Goal: Task Accomplishment & Management: Manage account settings

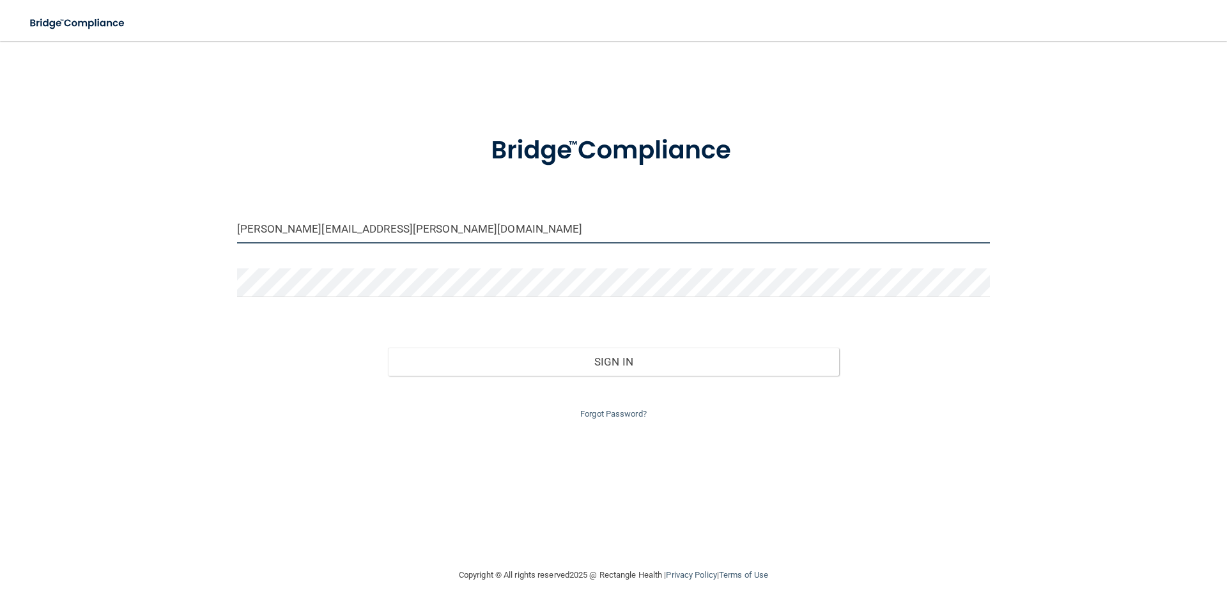
click at [401, 237] on input "[PERSON_NAME][EMAIL_ADDRESS][PERSON_NAME][DOMAIN_NAME]" at bounding box center [613, 229] width 753 height 29
drag, startPoint x: 442, startPoint y: 233, endPoint x: 152, endPoint y: 228, distance: 289.6
click at [152, 228] on div "[PERSON_NAME][EMAIL_ADDRESS][PERSON_NAME][DOMAIN_NAME] Invalid email/password. …" at bounding box center [614, 304] width 1176 height 501
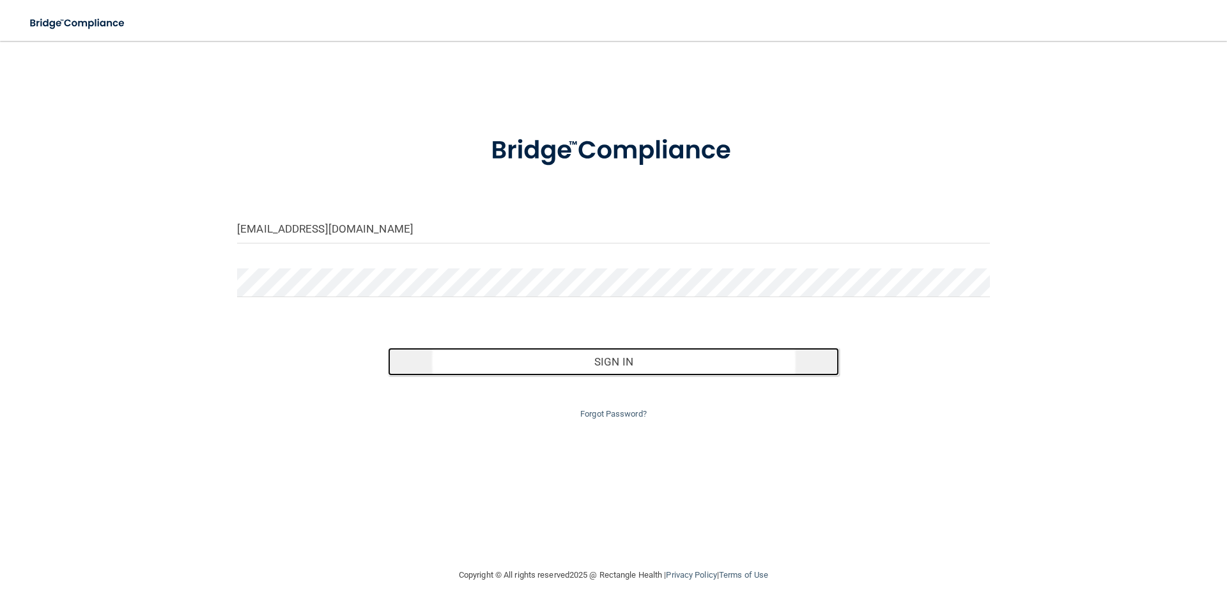
click at [565, 366] on button "Sign In" at bounding box center [614, 362] width 452 height 28
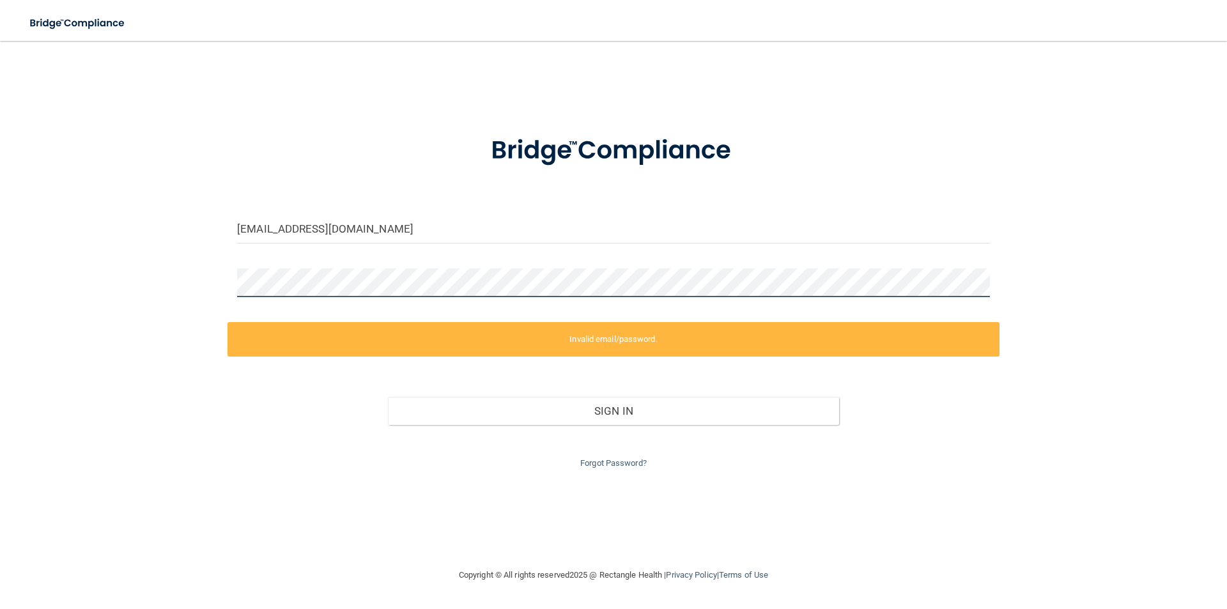
click at [116, 290] on div "[EMAIL_ADDRESS][DOMAIN_NAME] Invalid email/password. You don't have permission …" at bounding box center [614, 304] width 1176 height 501
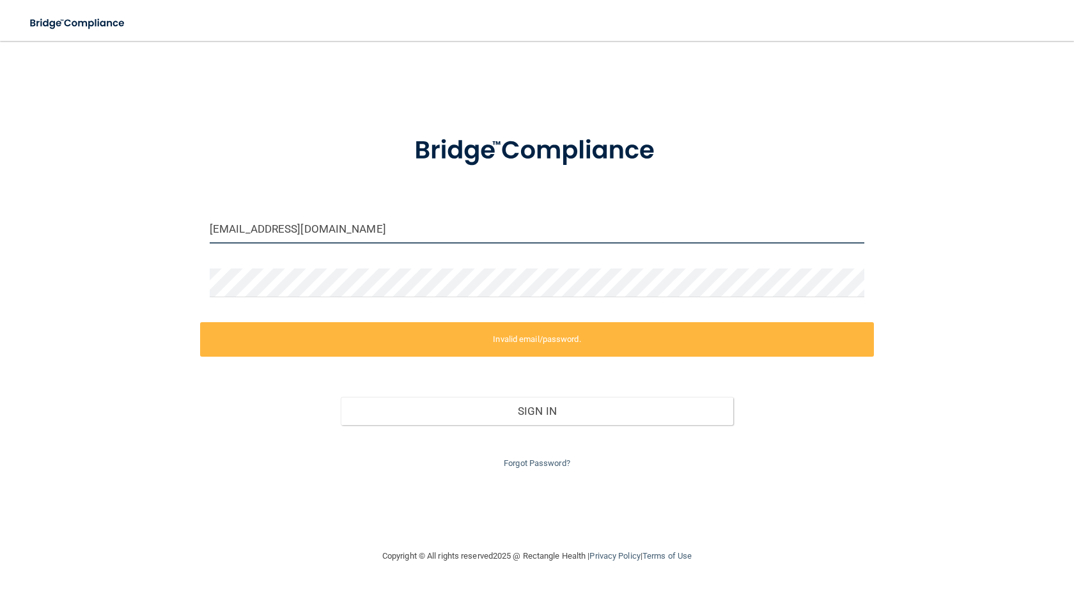
click at [497, 233] on input "[EMAIL_ADDRESS][DOMAIN_NAME]" at bounding box center [537, 229] width 655 height 29
drag, startPoint x: 473, startPoint y: 233, endPoint x: 50, endPoint y: 238, distance: 422.6
click at [70, 249] on div "[EMAIL_ADDRESS][DOMAIN_NAME] Invalid email/password. You don't have permission …" at bounding box center [537, 295] width 1023 height 482
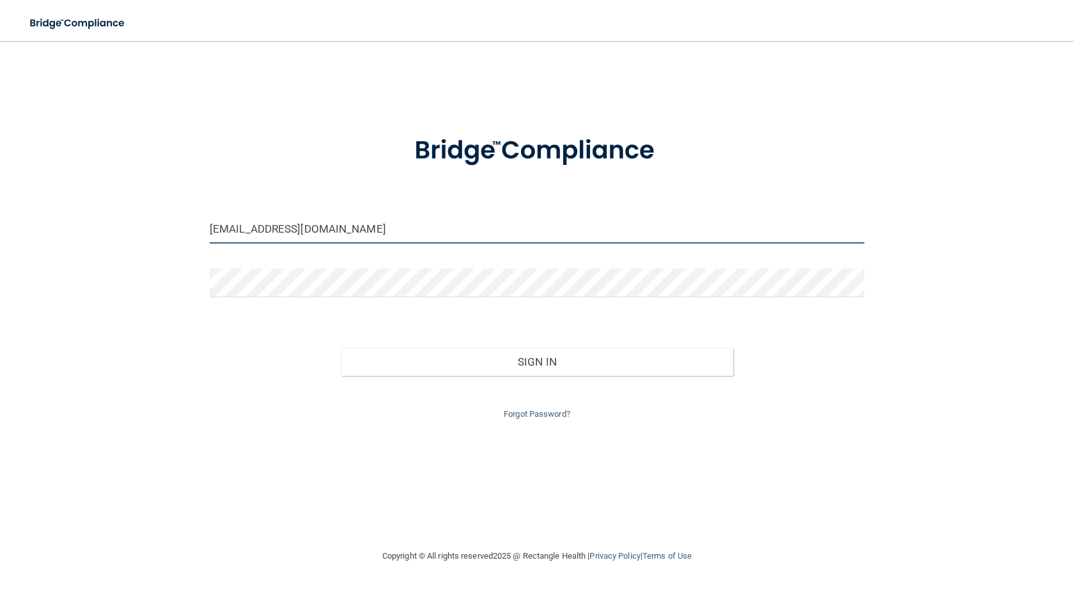
type input "[EMAIL_ADDRESS][DOMAIN_NAME]"
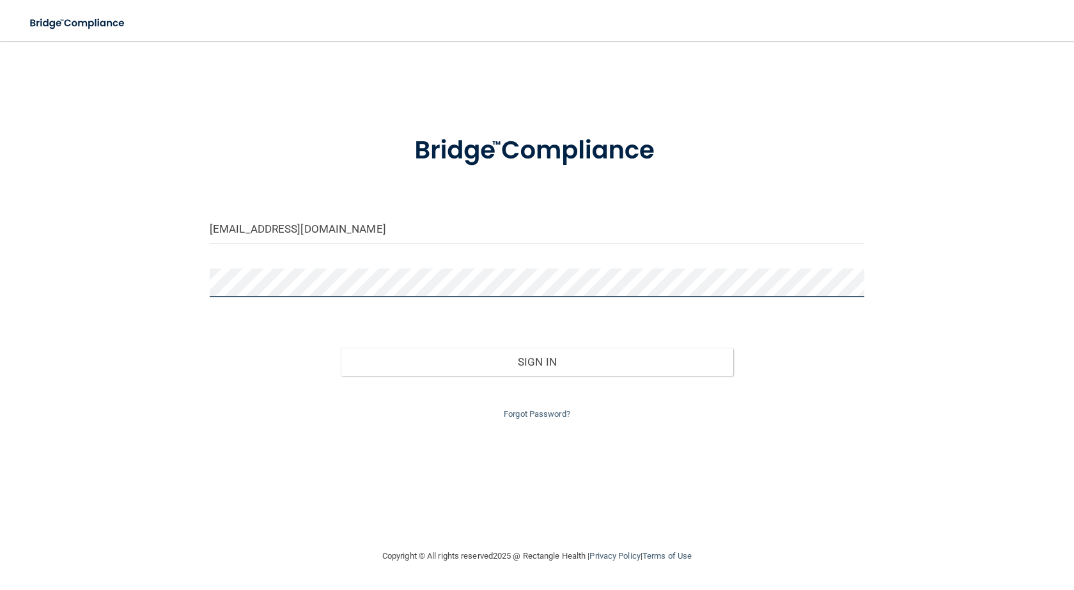
click at [341, 348] on button "Sign In" at bounding box center [537, 362] width 392 height 28
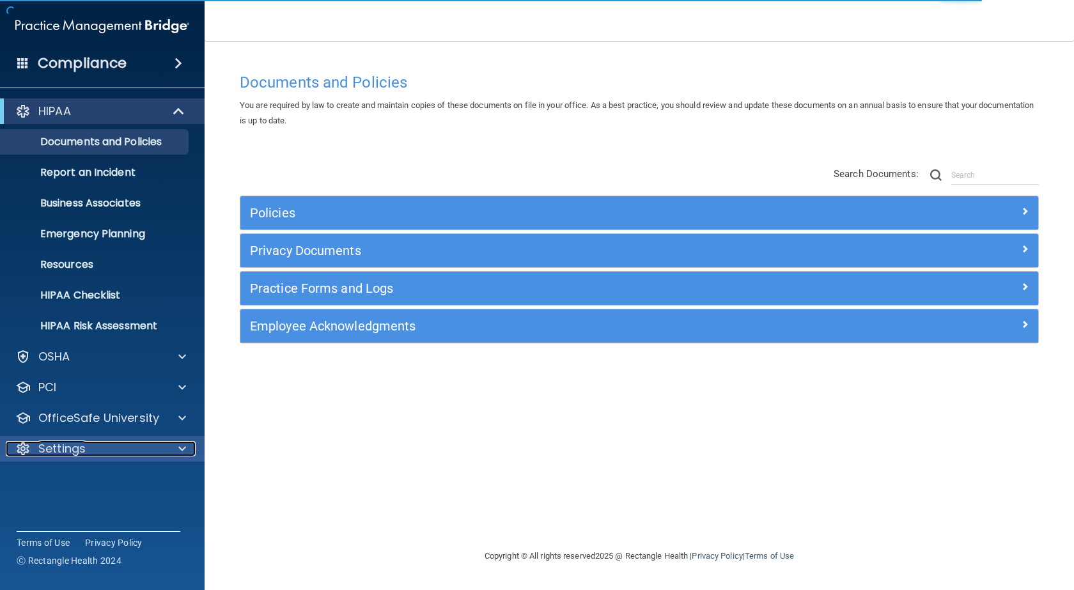
click at [70, 450] on p "Settings" at bounding box center [61, 448] width 47 height 15
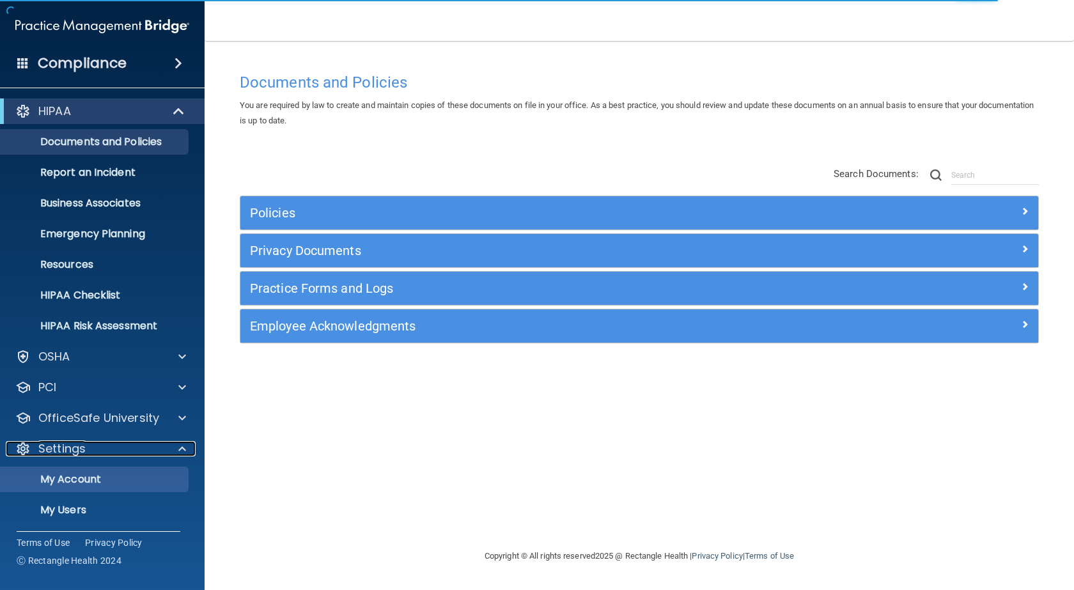
scroll to position [63, 0]
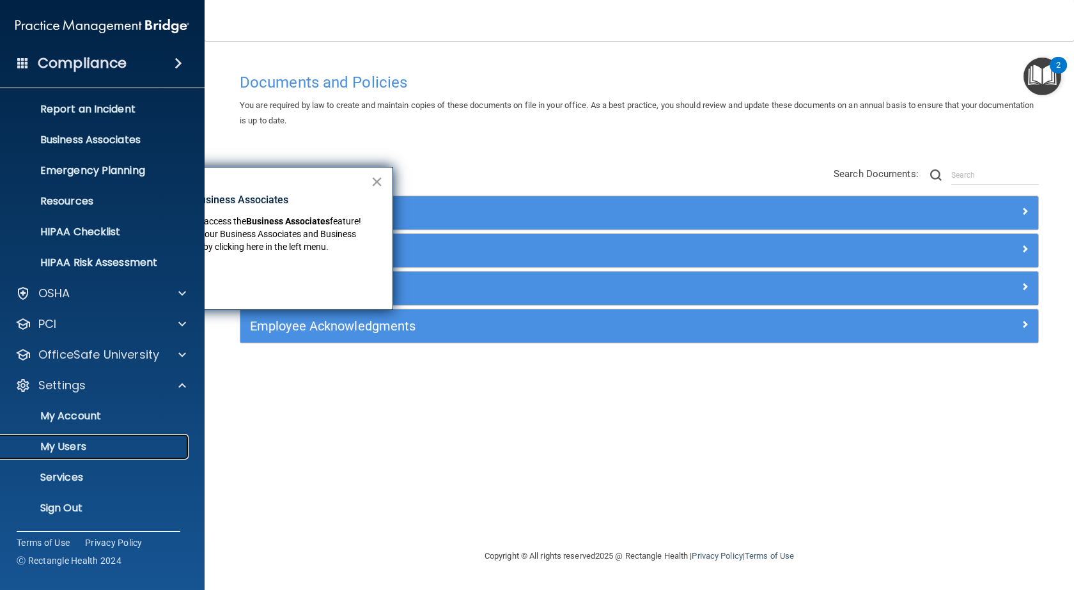
click at [79, 442] on p "My Users" at bounding box center [95, 446] width 175 height 13
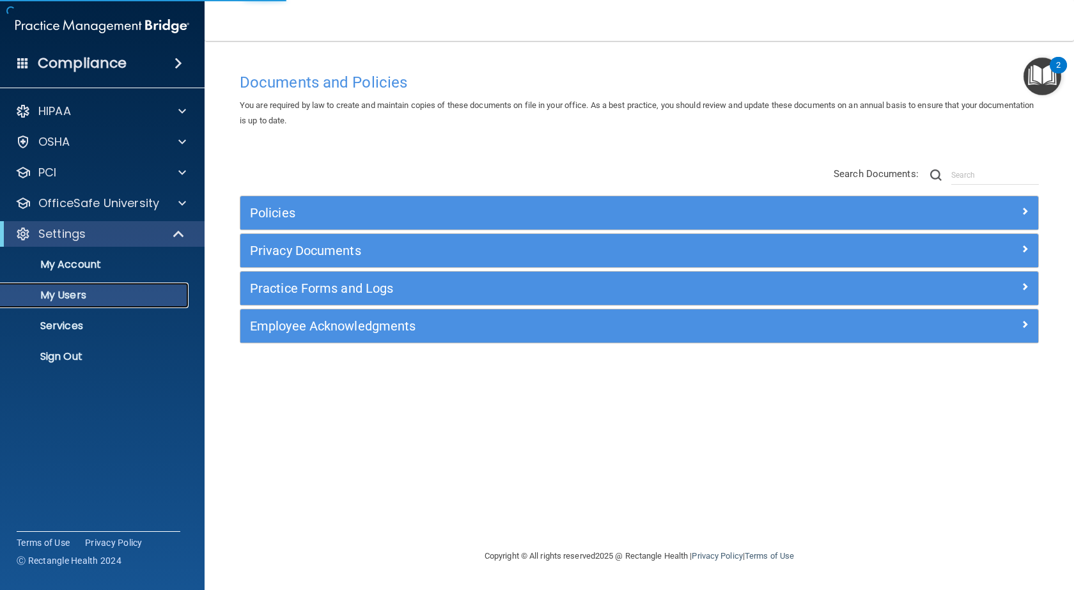
select select "20"
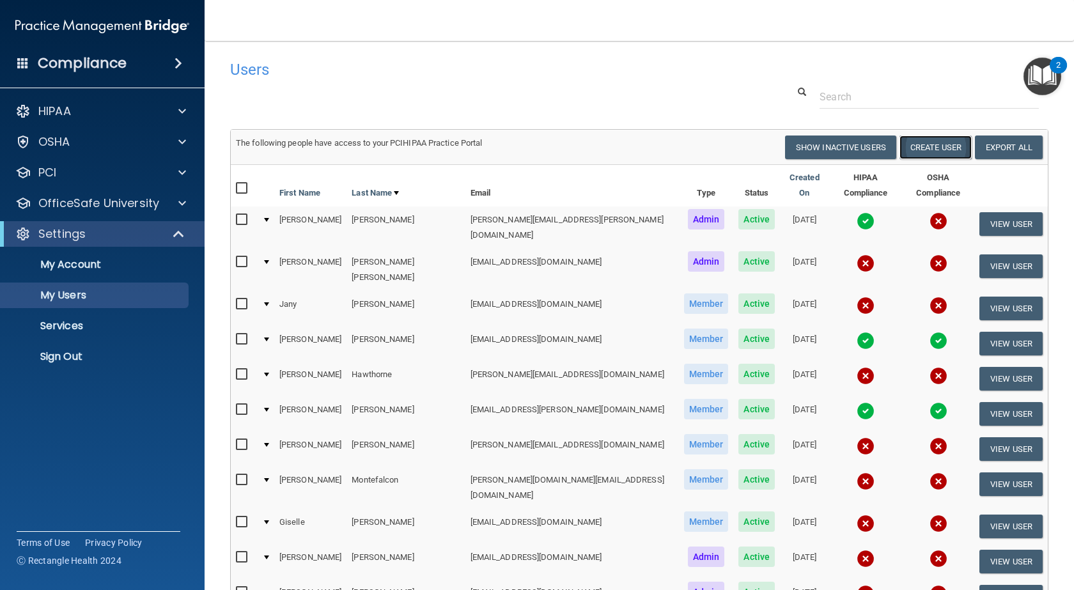
click at [917, 147] on button "Create User" at bounding box center [935, 148] width 72 height 24
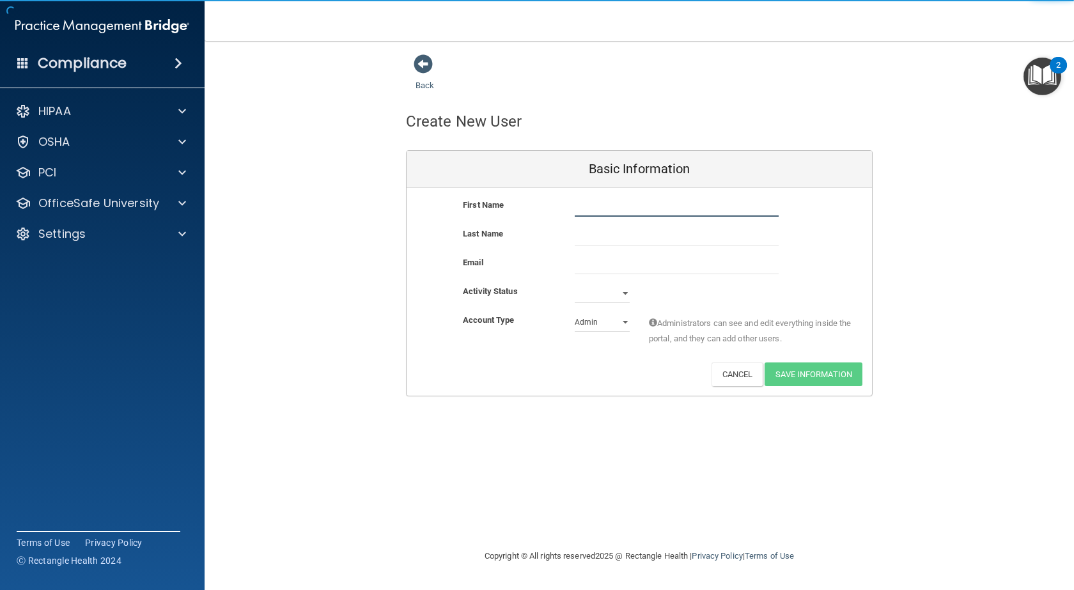
click at [587, 206] on input "text" at bounding box center [677, 207] width 204 height 19
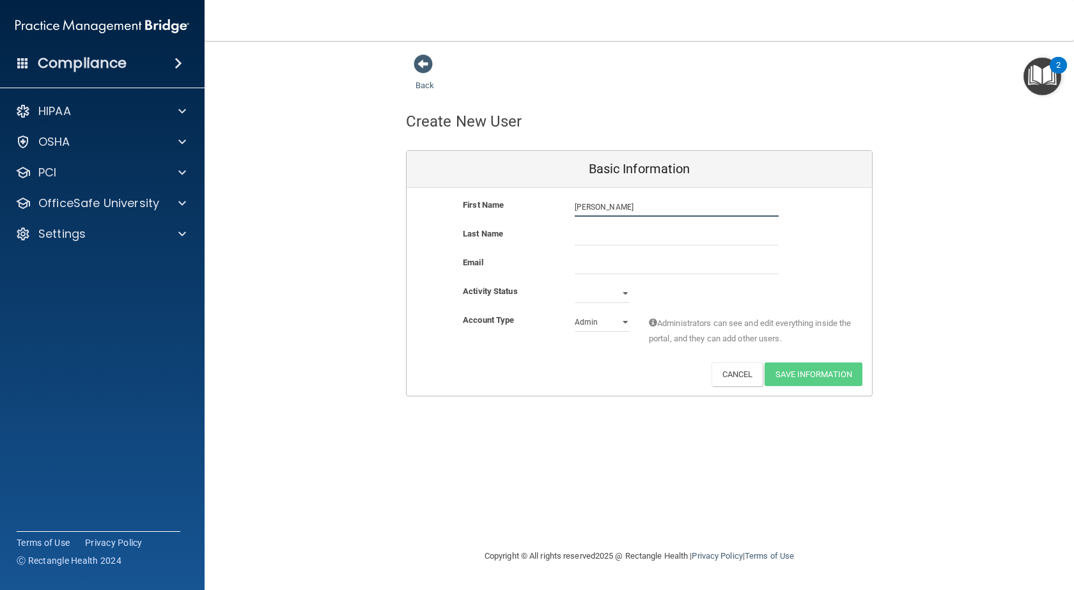
type input "[PERSON_NAME]"
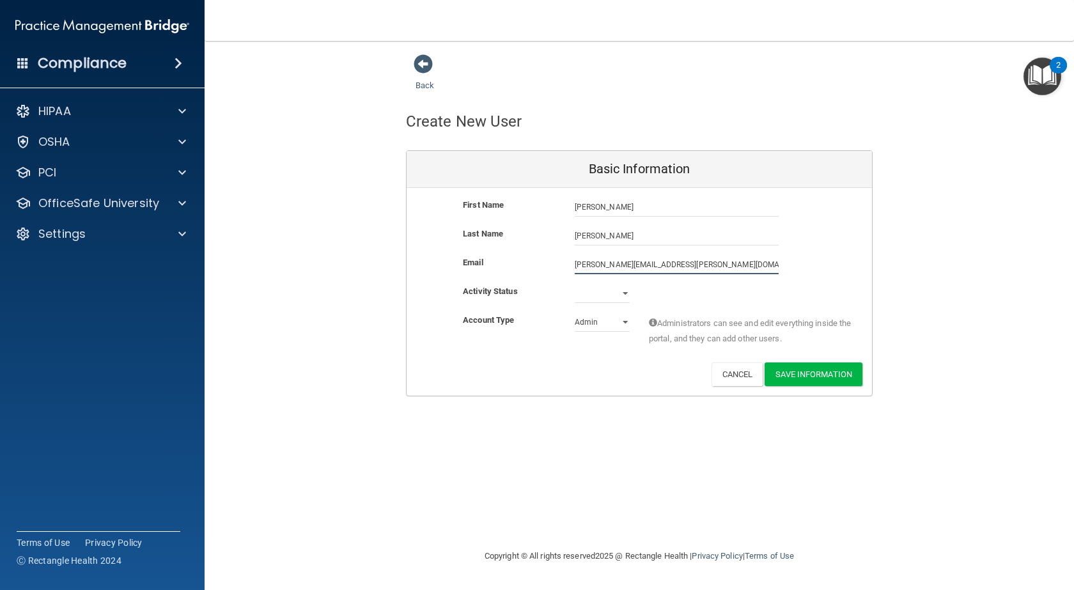
type input "[PERSON_NAME][EMAIL_ADDRESS][PERSON_NAME][DOMAIN_NAME]"
click at [587, 292] on select "Active Inactive" at bounding box center [602, 293] width 55 height 19
select select "active"
click at [575, 284] on select "Active Inactive" at bounding box center [602, 293] width 55 height 19
click at [841, 372] on button "Save Information" at bounding box center [814, 374] width 98 height 24
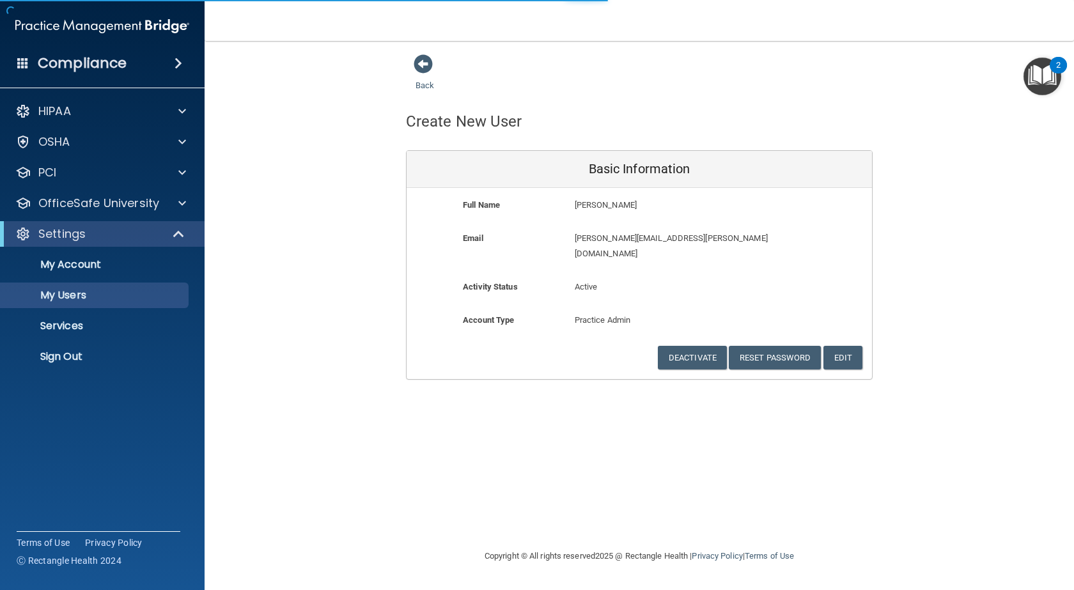
select select "20"
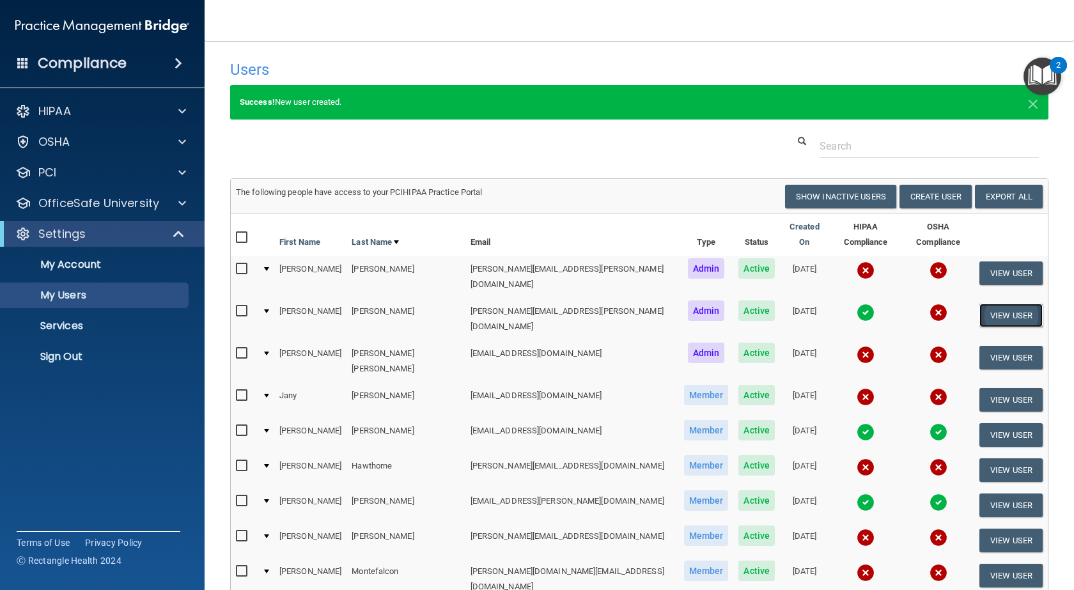
click at [997, 304] on button "View User" at bounding box center [1010, 316] width 63 height 24
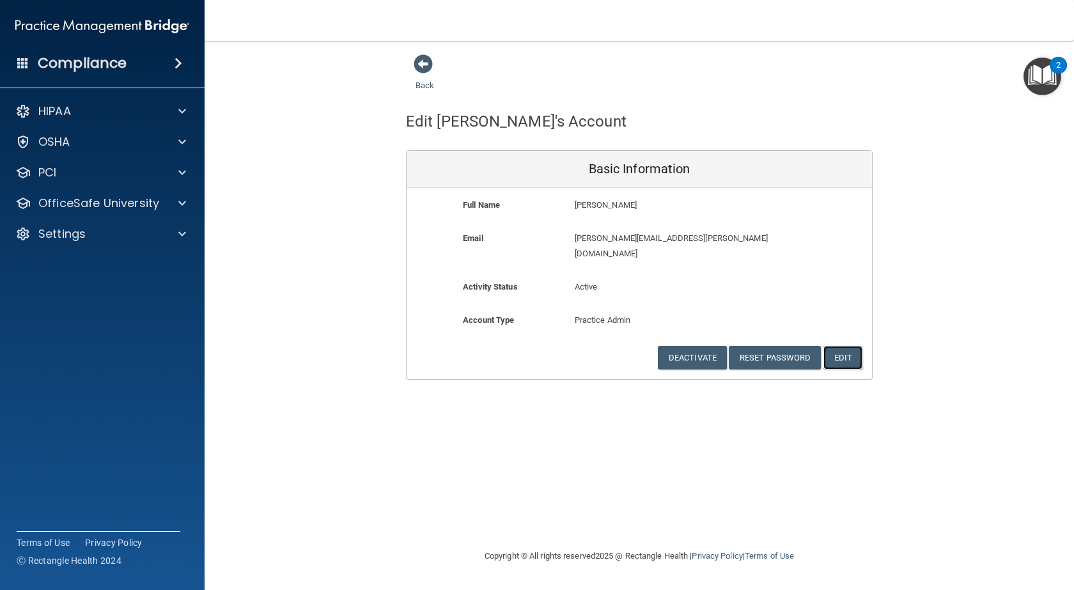
click at [850, 346] on button "Edit" at bounding box center [842, 358] width 39 height 24
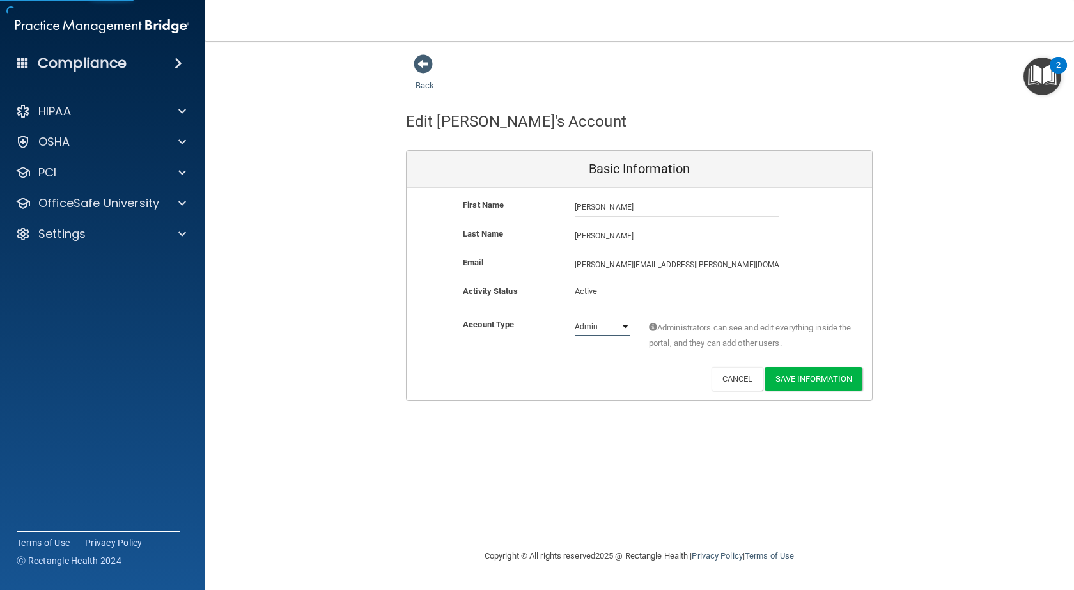
click at [598, 327] on select "Admin Member" at bounding box center [602, 326] width 55 height 19
select select "practice_member"
click at [575, 317] on select "Admin Member" at bounding box center [602, 326] width 55 height 19
click at [790, 375] on button "Save Information" at bounding box center [814, 379] width 98 height 24
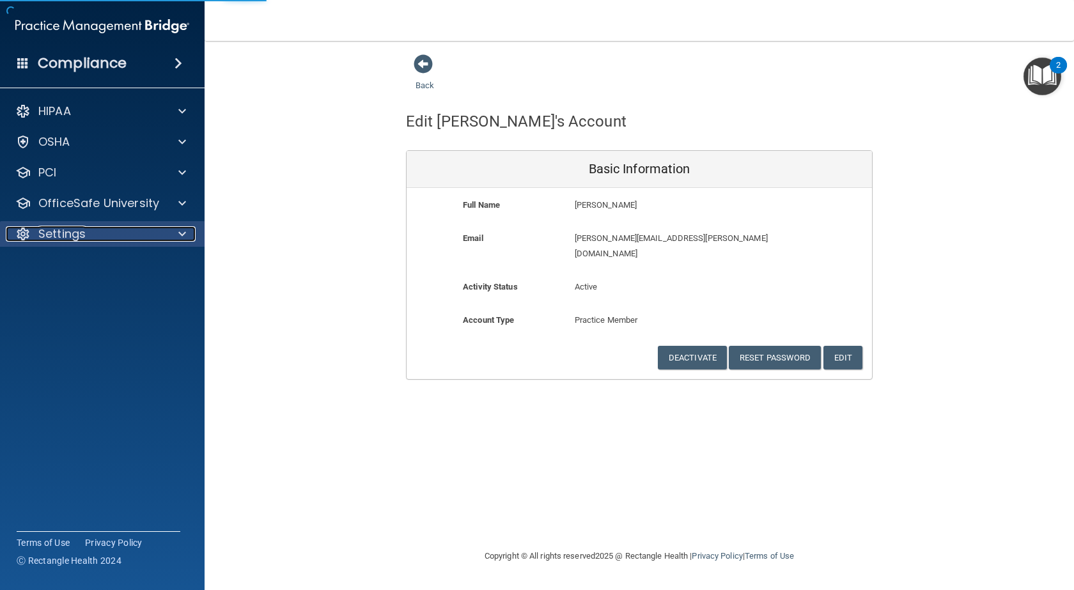
click at [91, 237] on div "Settings" at bounding box center [85, 233] width 159 height 15
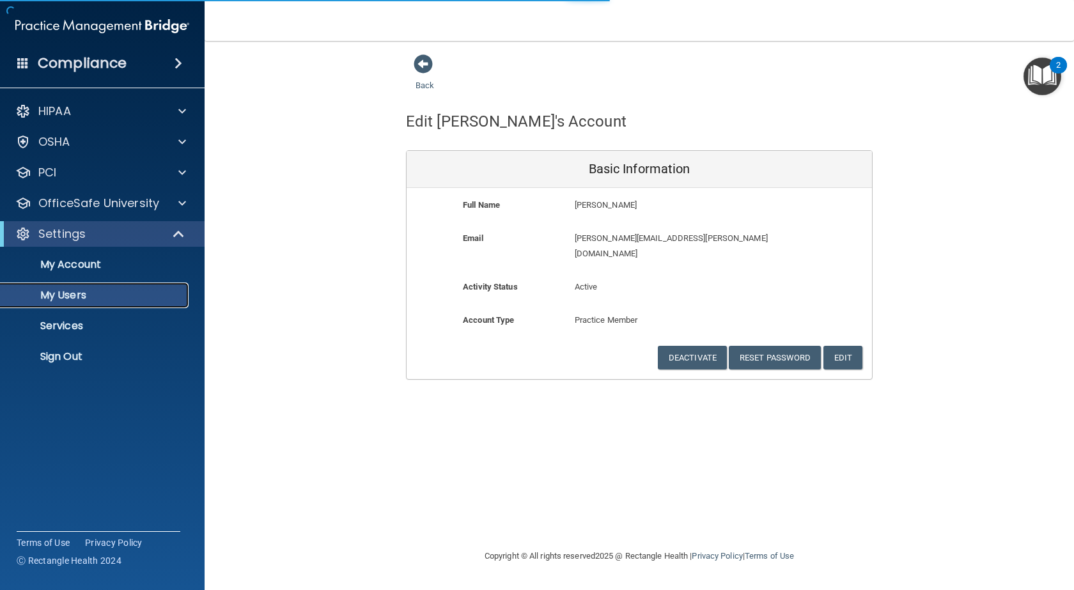
click at [87, 294] on p "My Users" at bounding box center [95, 295] width 175 height 13
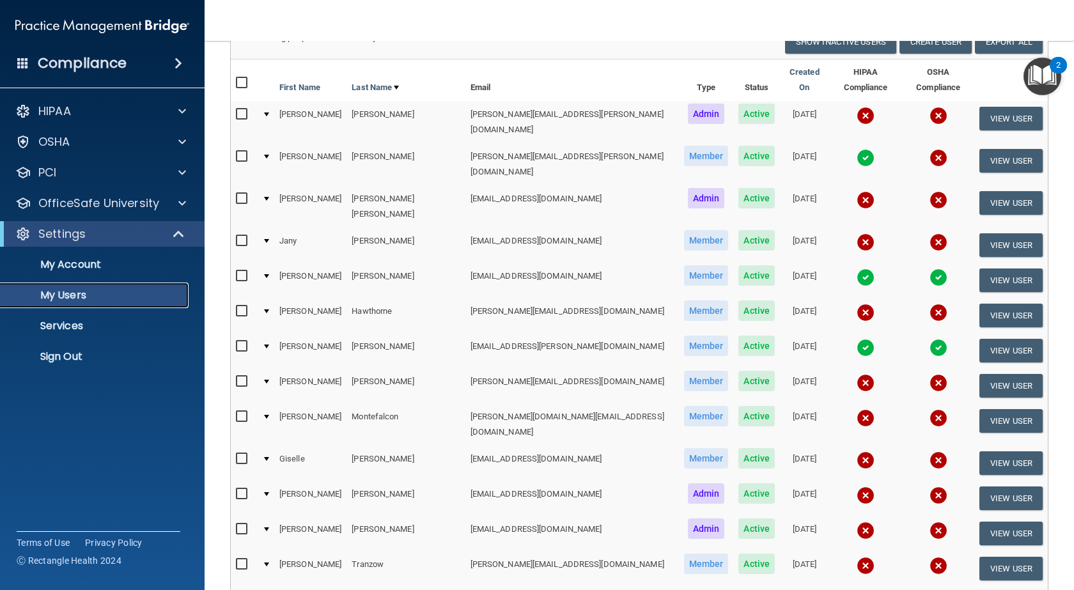
scroll to position [128, 0]
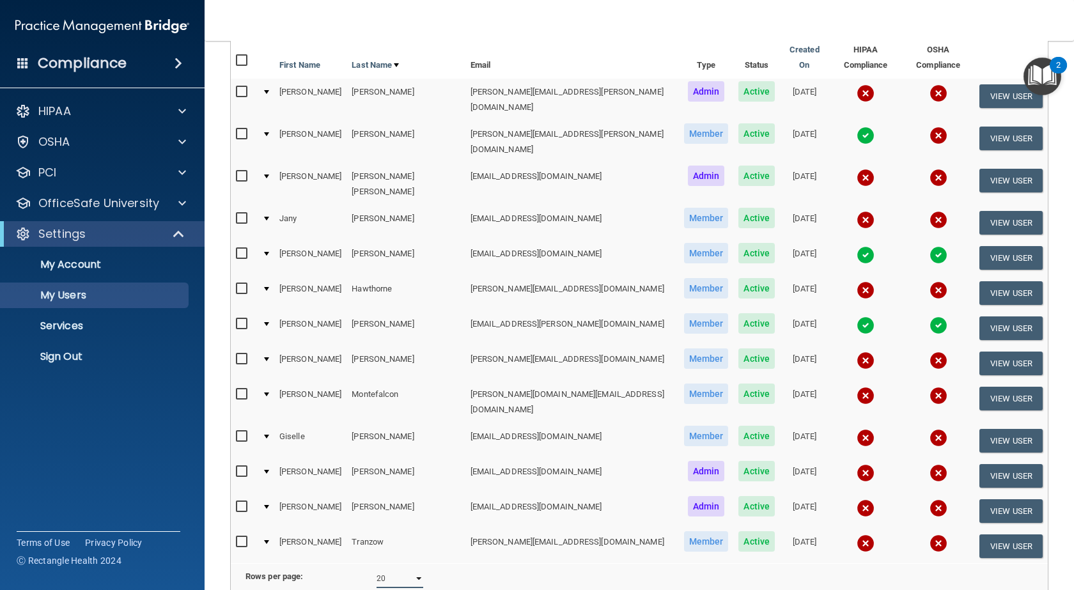
click at [402, 569] on select "10 20 30 40 all" at bounding box center [400, 578] width 47 height 19
select select "30"
click at [377, 569] on select "10 20 30 40 all" at bounding box center [400, 578] width 47 height 19
select select "30"
